Goal: Information Seeking & Learning: Compare options

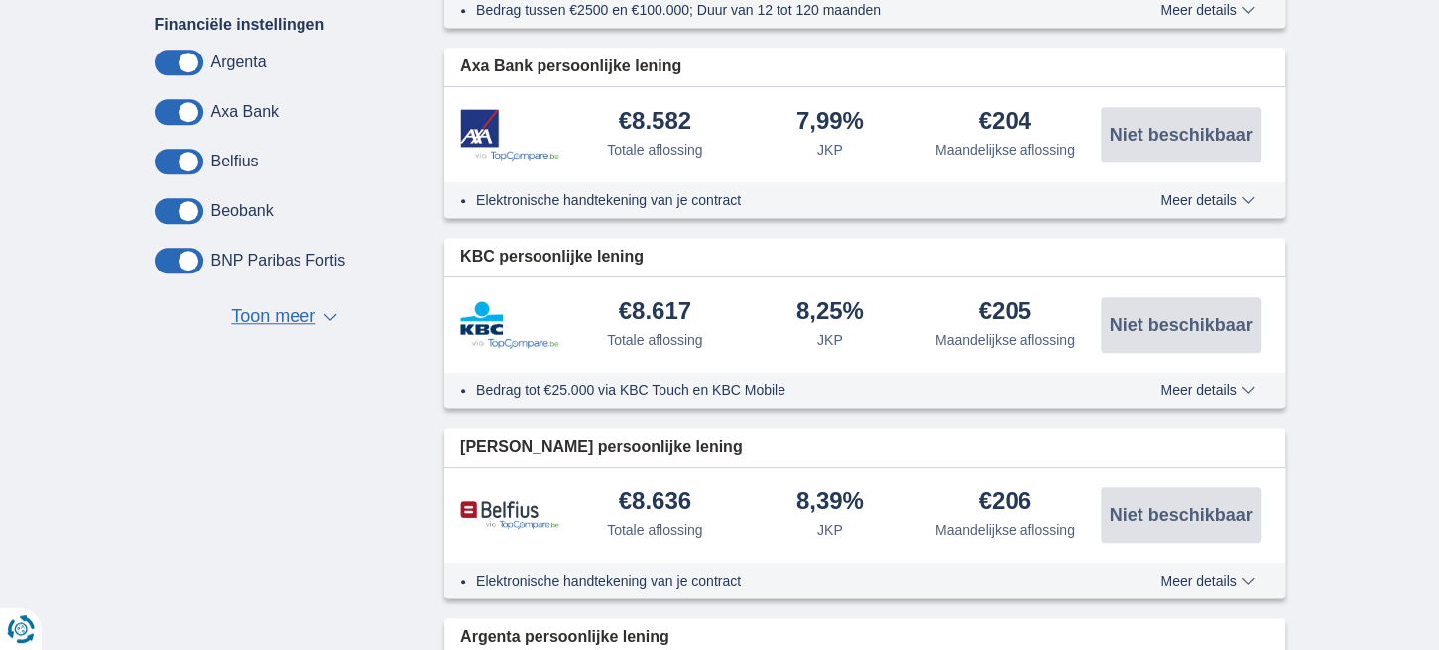
scroll to position [417, 0]
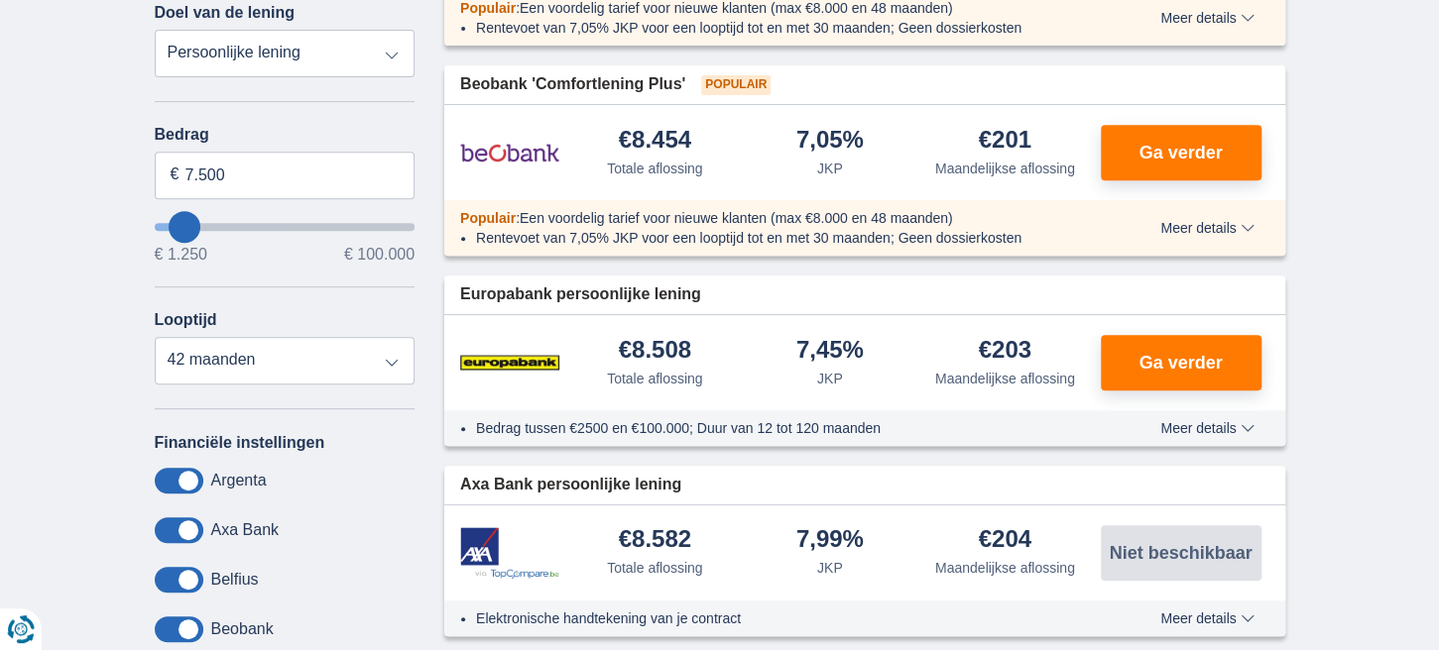
type input "6.250"
type input "6250"
type input "7.250"
type input "7250"
type input "6.250"
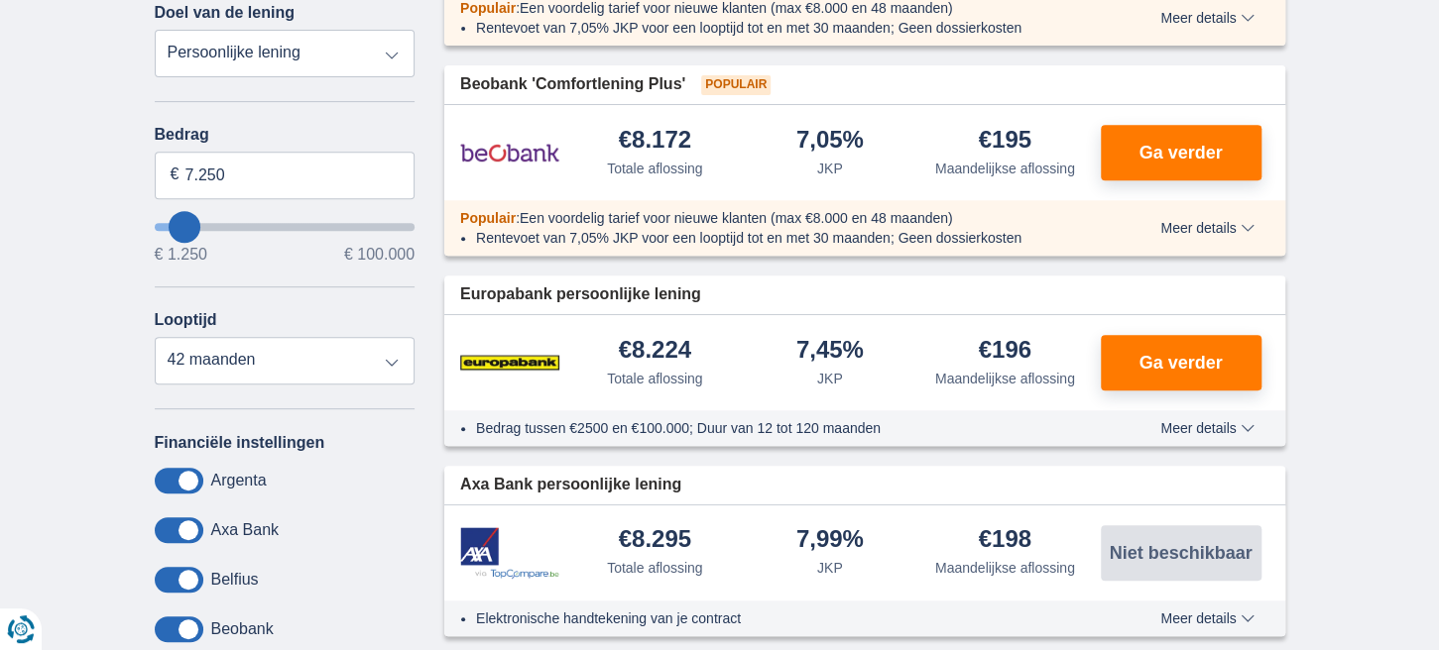
type input "6250"
type input "5.250"
type input "5250"
select select "36"
type input "7.250"
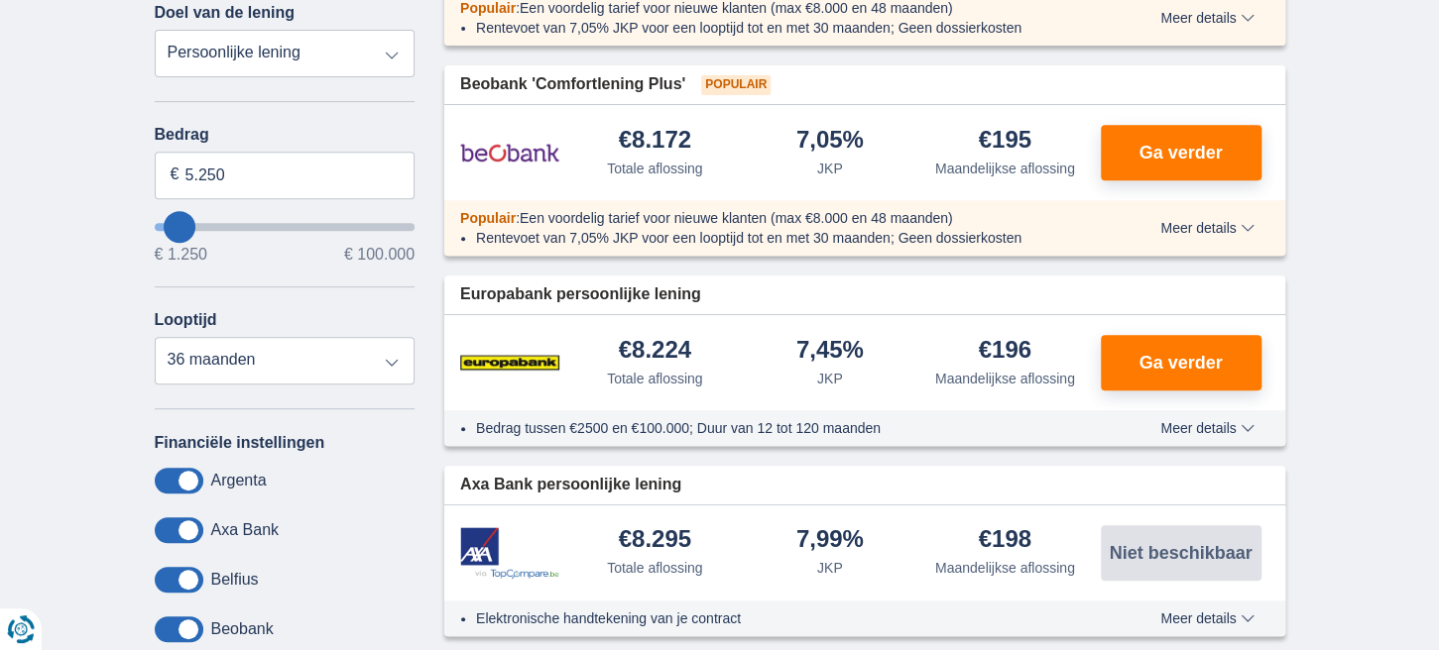
type input "7250"
select select "42"
type input "1.250"
type input "1250"
select select "24"
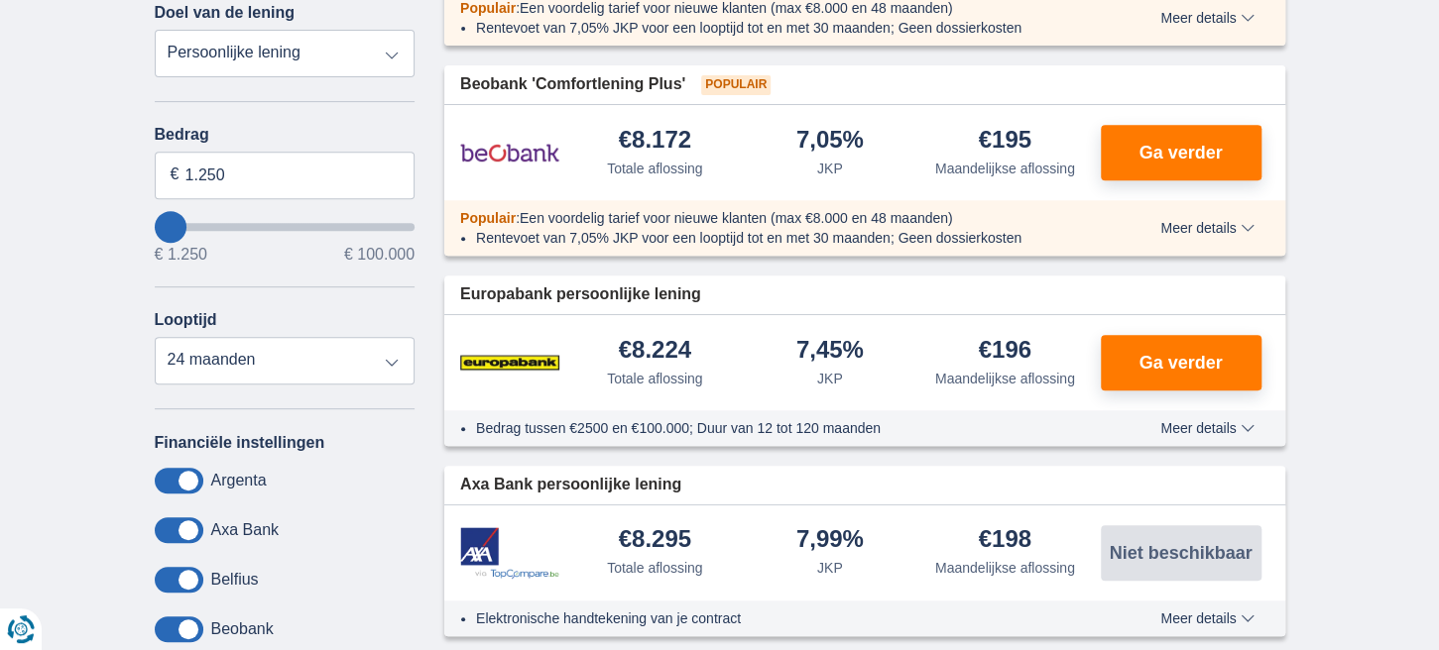
type input "1250"
click at [157, 224] on input "wantToBorrow" at bounding box center [285, 227] width 261 height 8
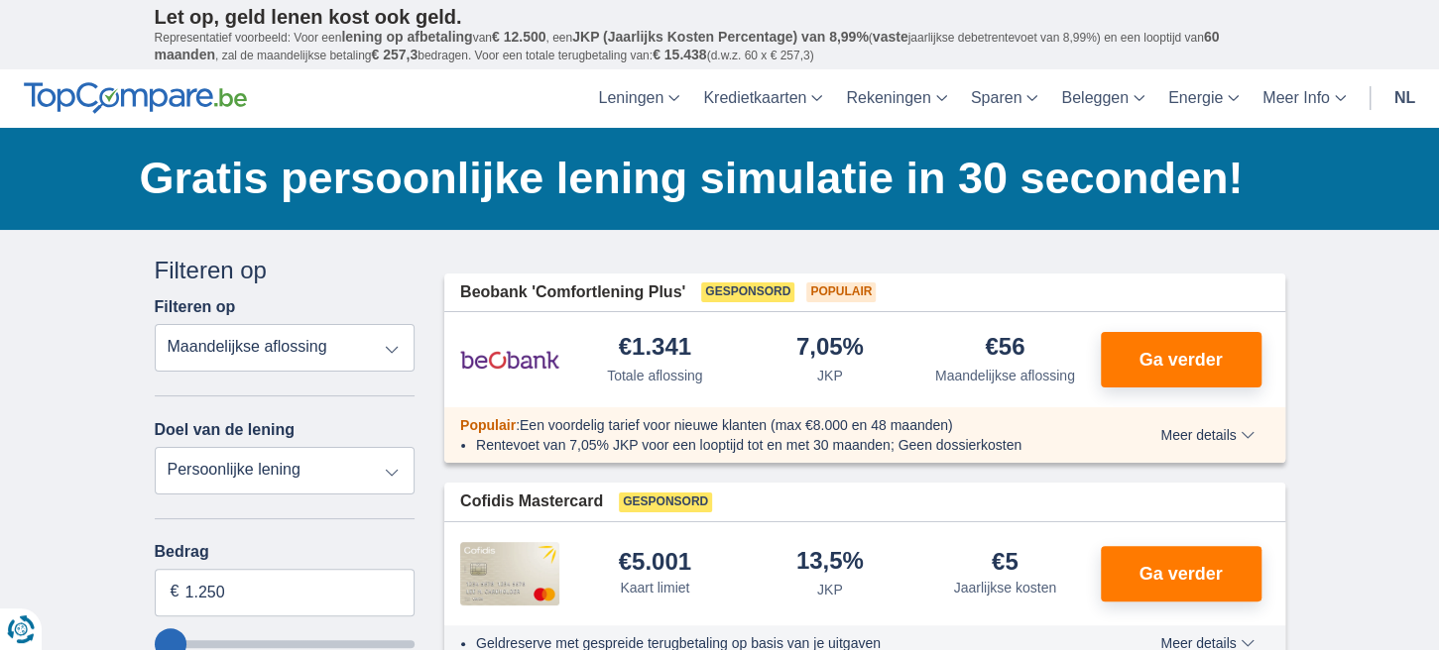
scroll to position [104, 0]
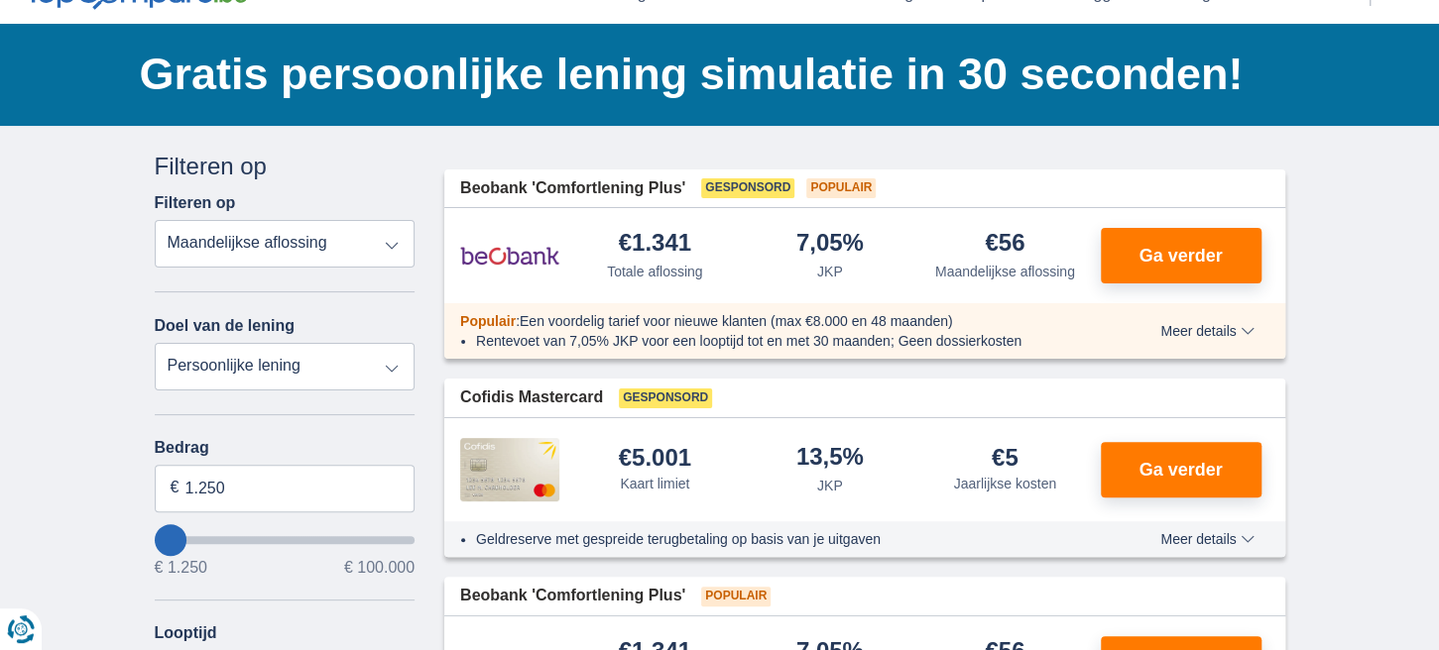
type input "5.250"
type input "5250"
select select "36"
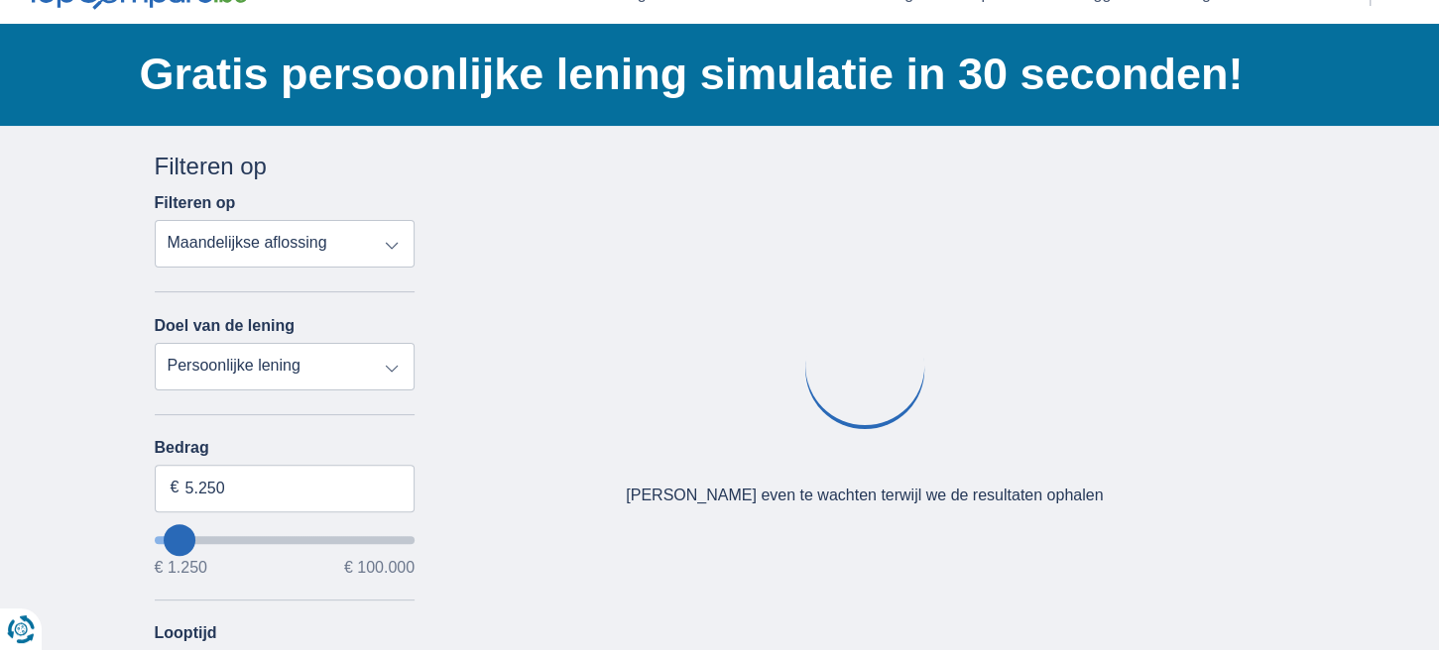
type input "4.250"
type input "4250"
type input "1.250"
type input "1250"
select select "24"
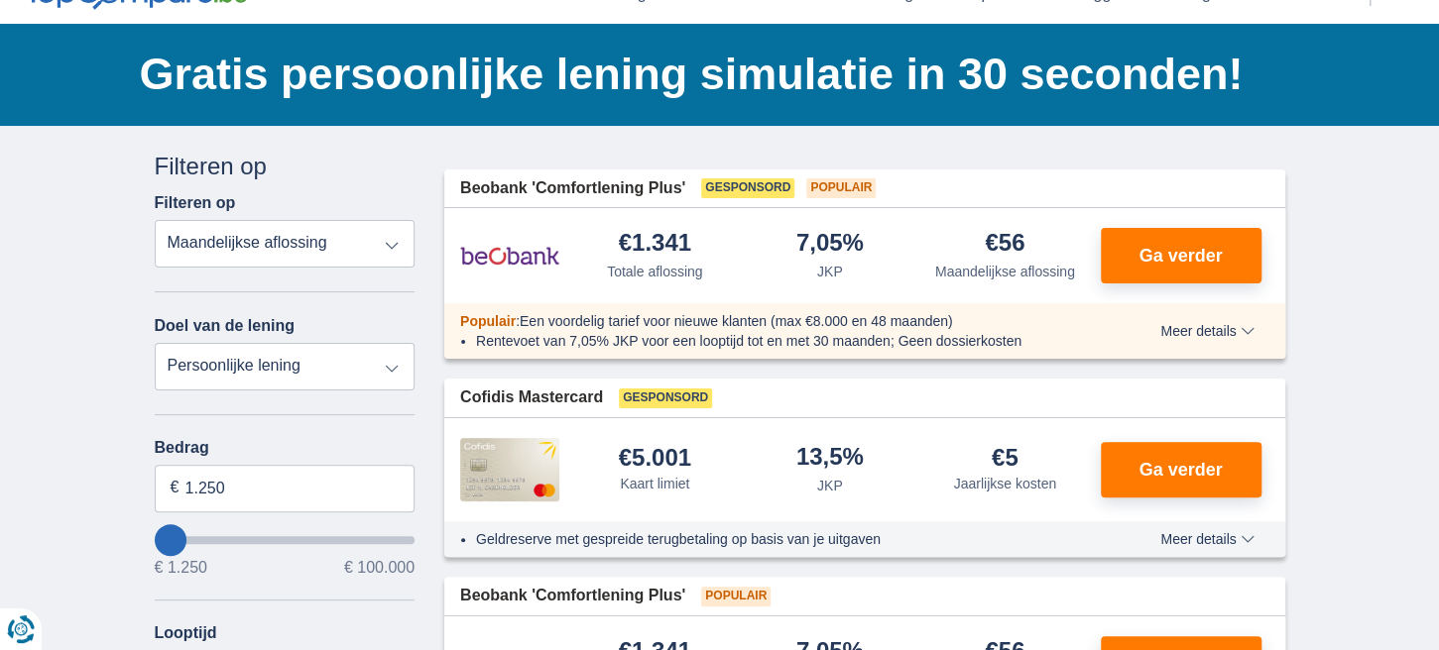
type input "6.250"
type input "6250"
select select "42"
type input "5.250"
type input "5250"
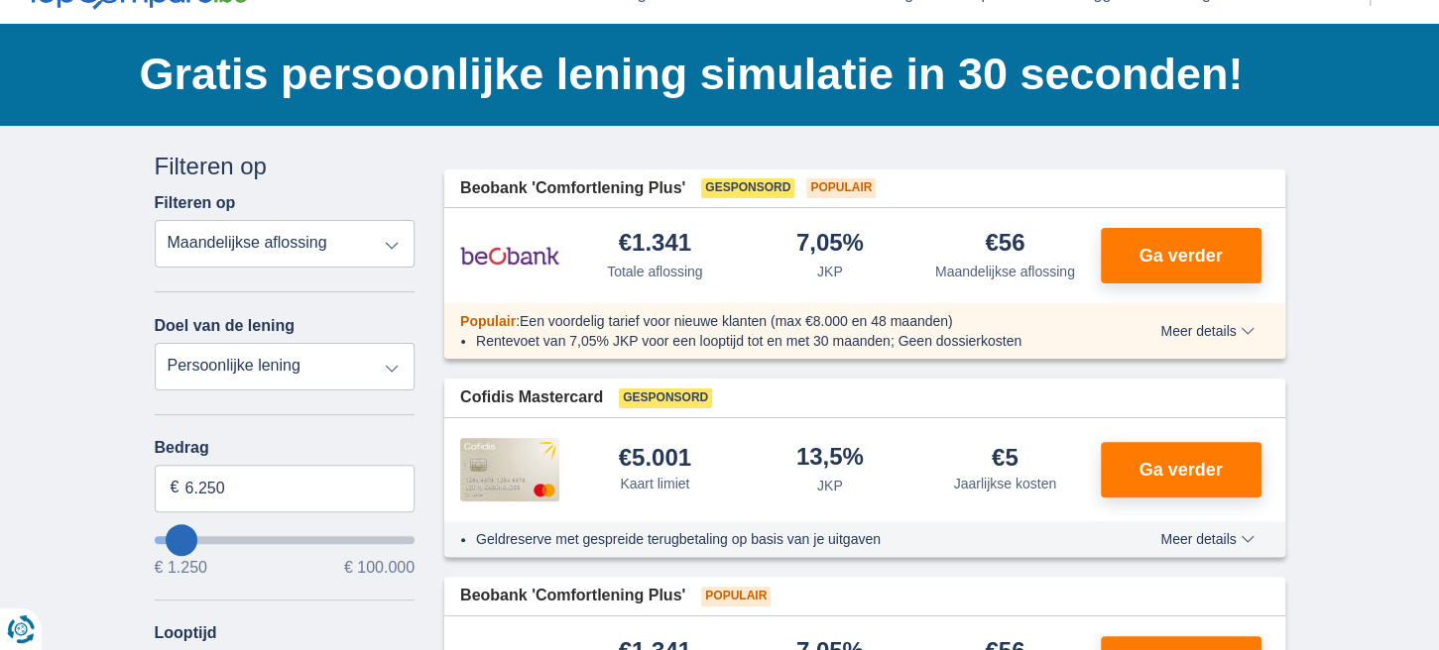
select select "36"
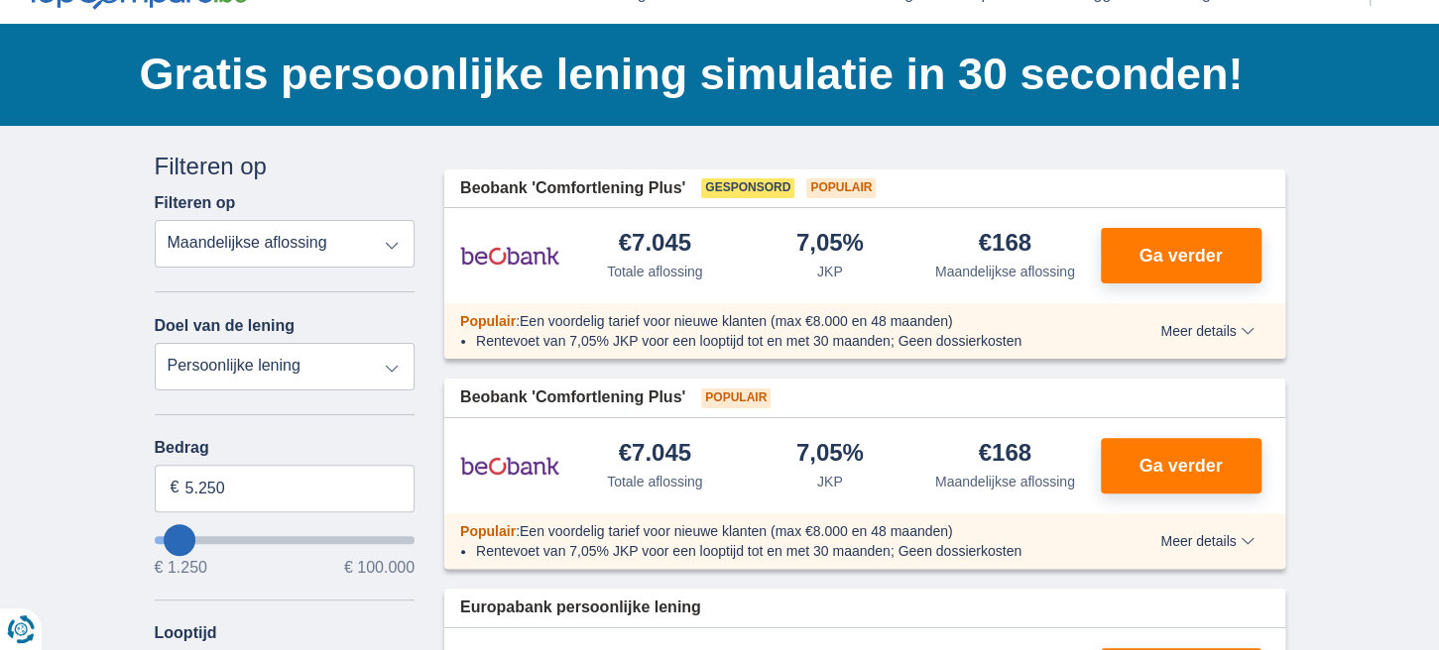
type input "1.250"
type input "1250"
select select "24"
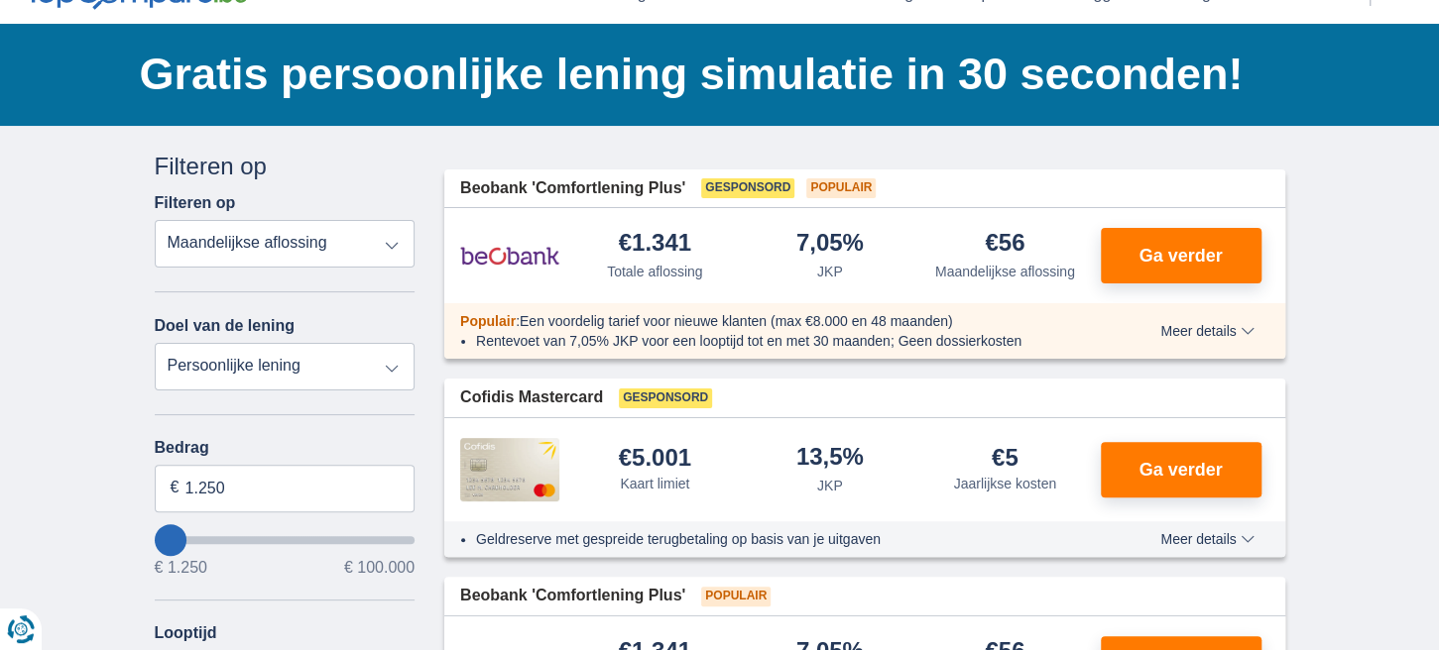
type input "6.250"
type input "6250"
select select "42"
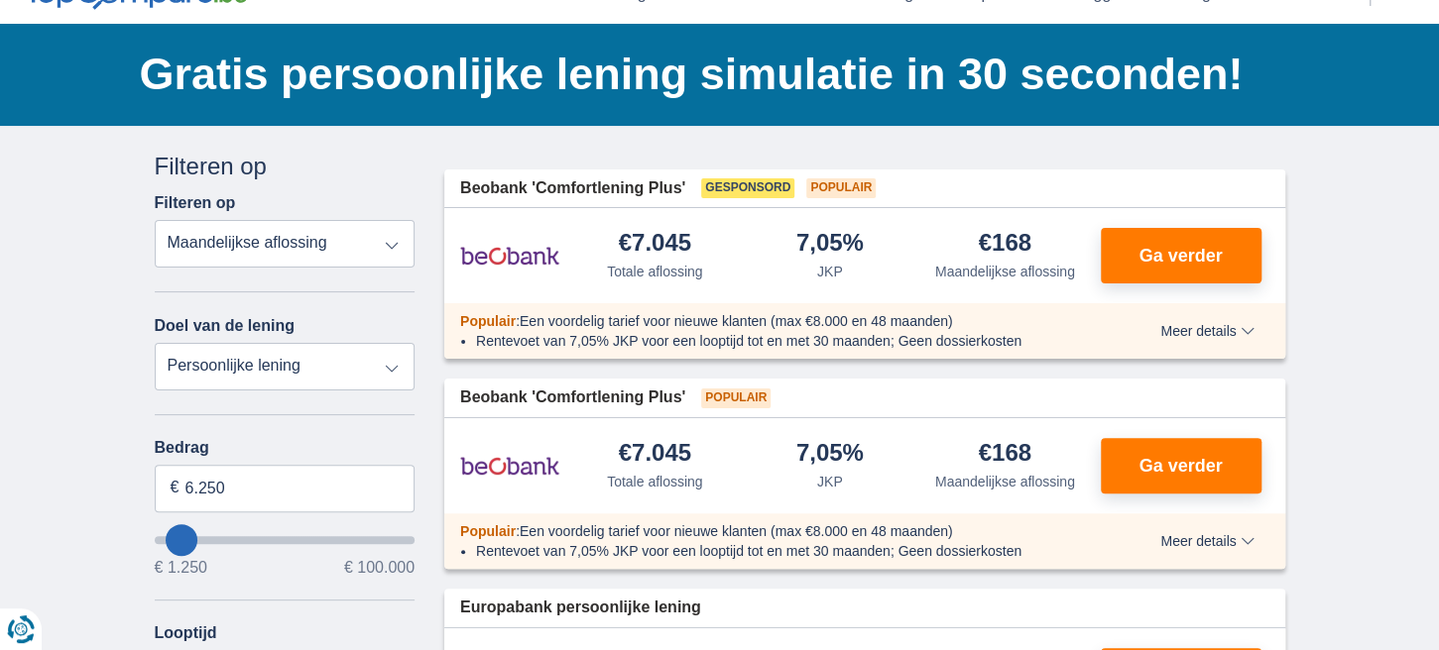
type input "1.250"
type input "1250"
select select "24"
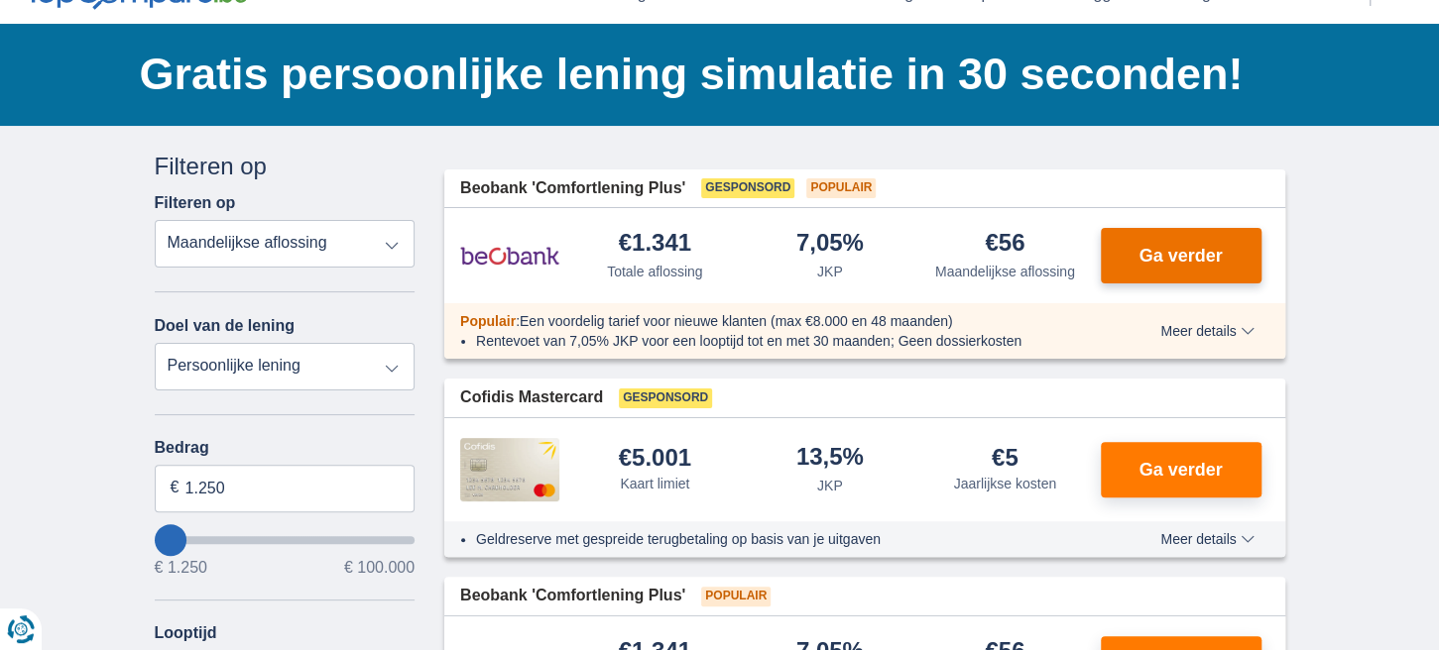
click at [1194, 262] on span "Ga verder" at bounding box center [1179, 256] width 83 height 18
